Goal: Task Accomplishment & Management: Manage account settings

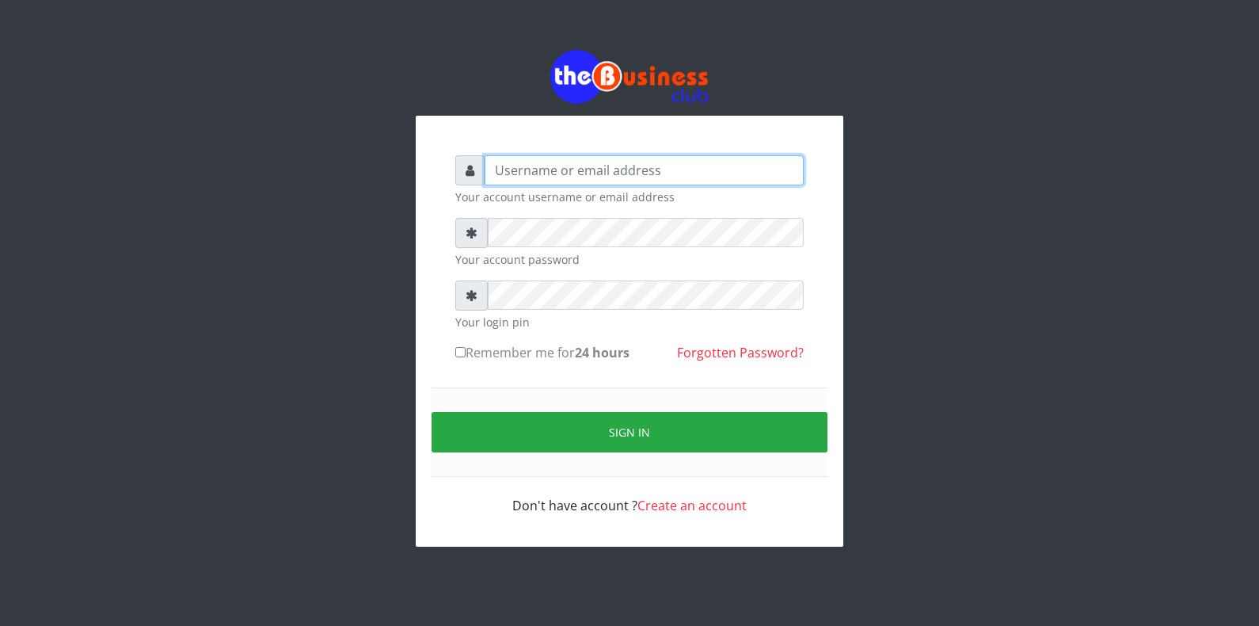
type input "[EMAIL_ADDRESS][DOMAIN_NAME]"
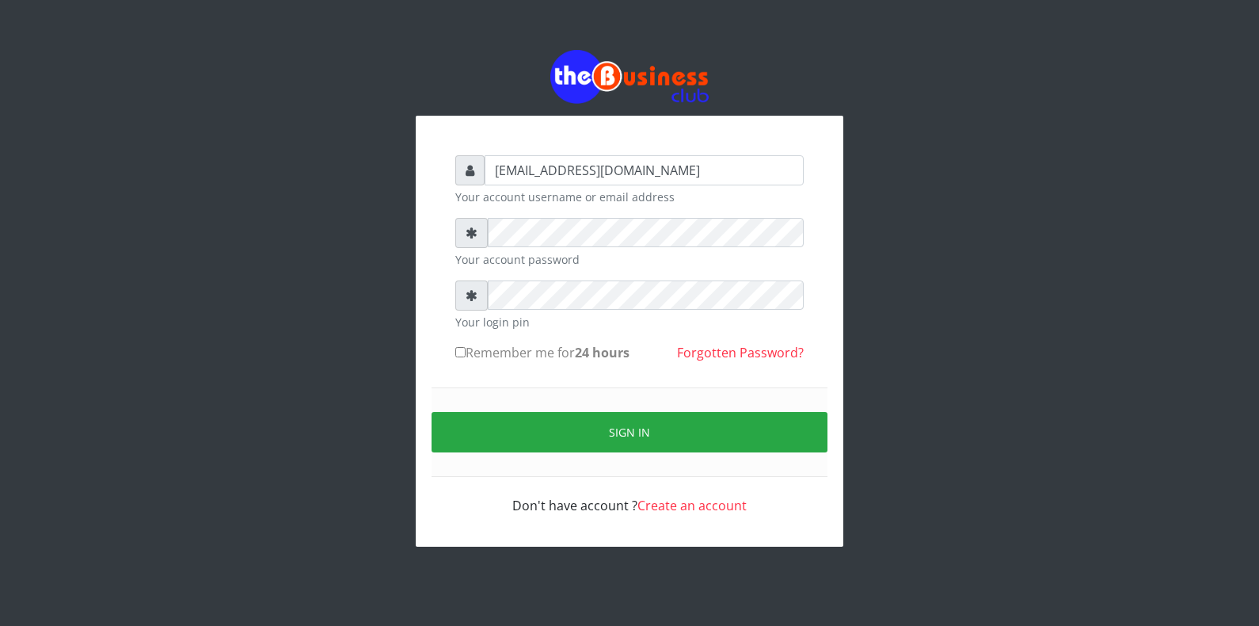
click at [461, 352] on input "Remember me for 24 hours" at bounding box center [460, 352] width 10 height 10
checkbox input "true"
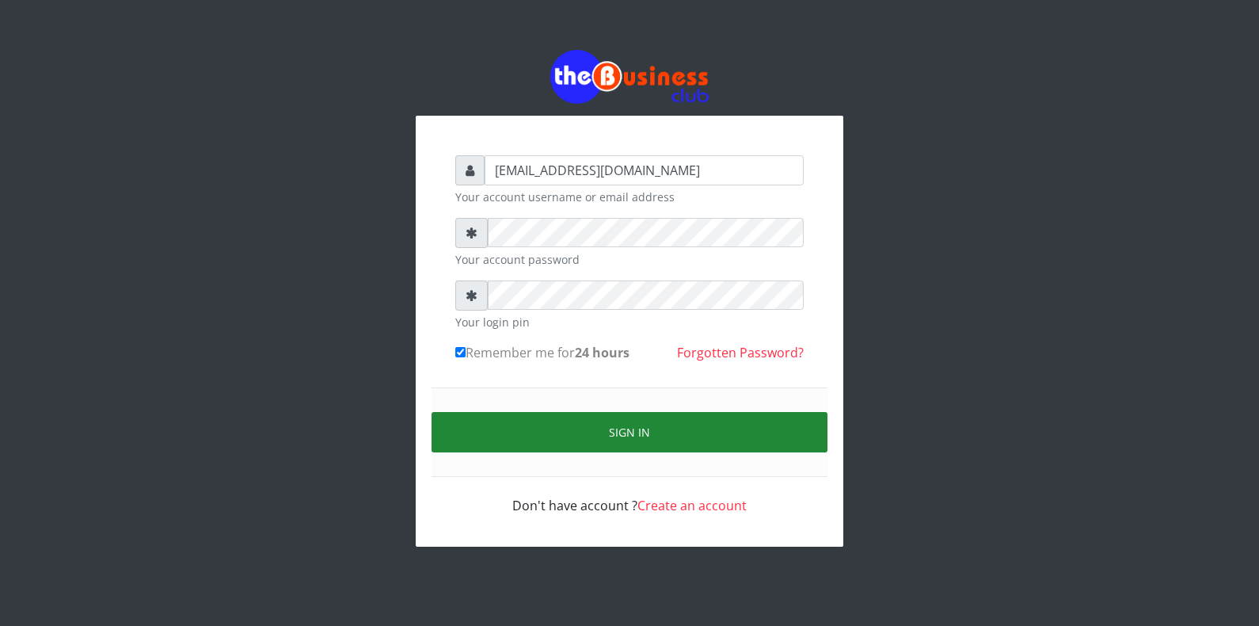
click at [505, 425] on button "Sign in" at bounding box center [630, 432] width 396 height 40
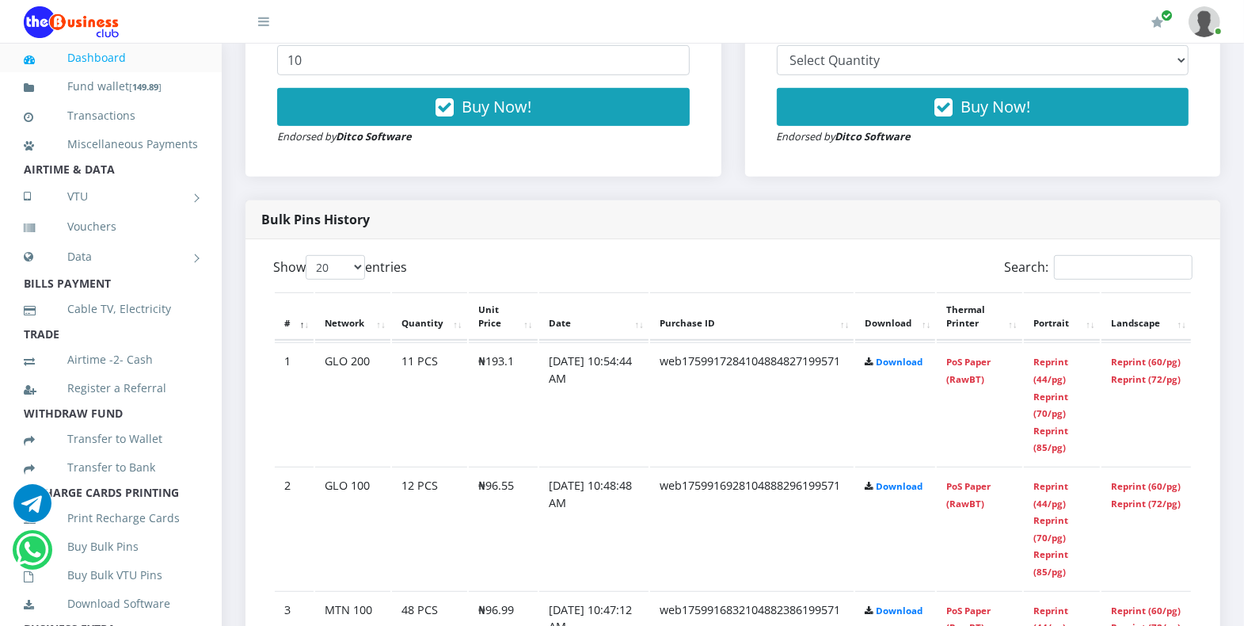
scroll to position [759, 0]
